Goal: Task Accomplishment & Management: Use online tool/utility

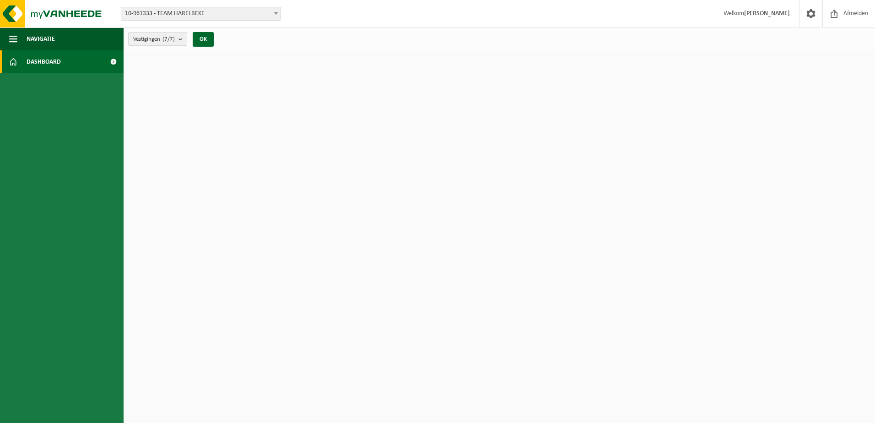
click at [72, 61] on link "Dashboard" at bounding box center [61, 61] width 123 height 23
click at [113, 61] on span at bounding box center [113, 61] width 21 height 23
click at [846, 13] on span "Afmelden" at bounding box center [855, 13] width 29 height 27
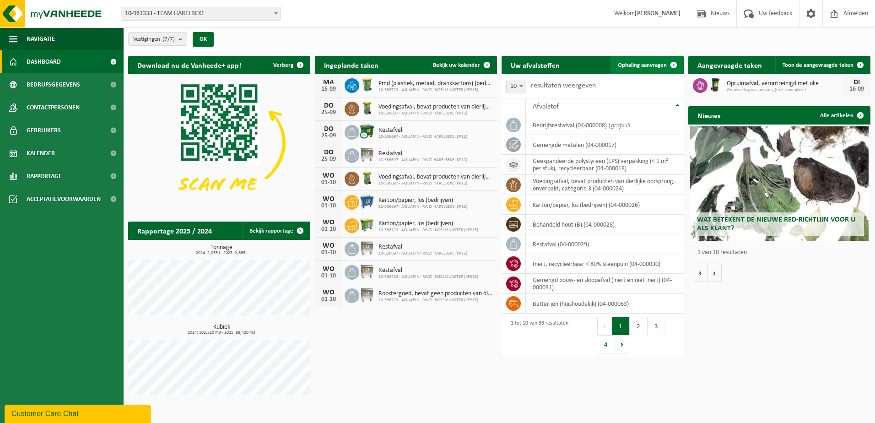
click at [674, 63] on span at bounding box center [673, 65] width 18 height 18
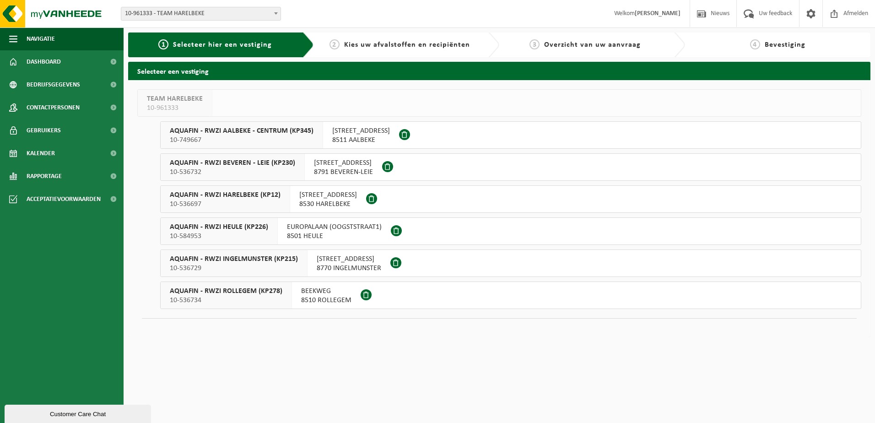
click at [234, 166] on span "AQUAFIN - RWZI BEVEREN - LEIE (KP230)" at bounding box center [232, 162] width 125 height 9
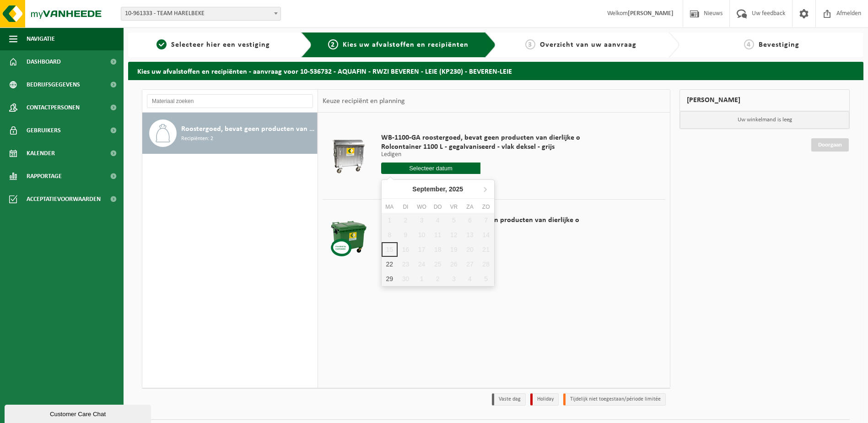
click at [423, 166] on input "text" at bounding box center [431, 167] width 100 height 11
click at [416, 165] on input "text" at bounding box center [431, 167] width 100 height 11
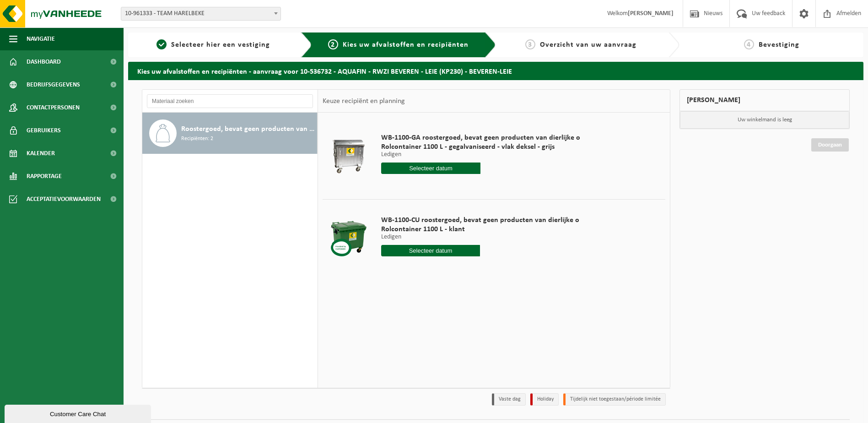
click at [552, 180] on div "WB-1100-GA roostergoed, bevat geen producten van dierlijke o Rolcontainer 1100 …" at bounding box center [480, 156] width 208 height 64
click at [841, 15] on span "Afmelden" at bounding box center [848, 13] width 29 height 27
